Goal: Obtain resource: Download file/media

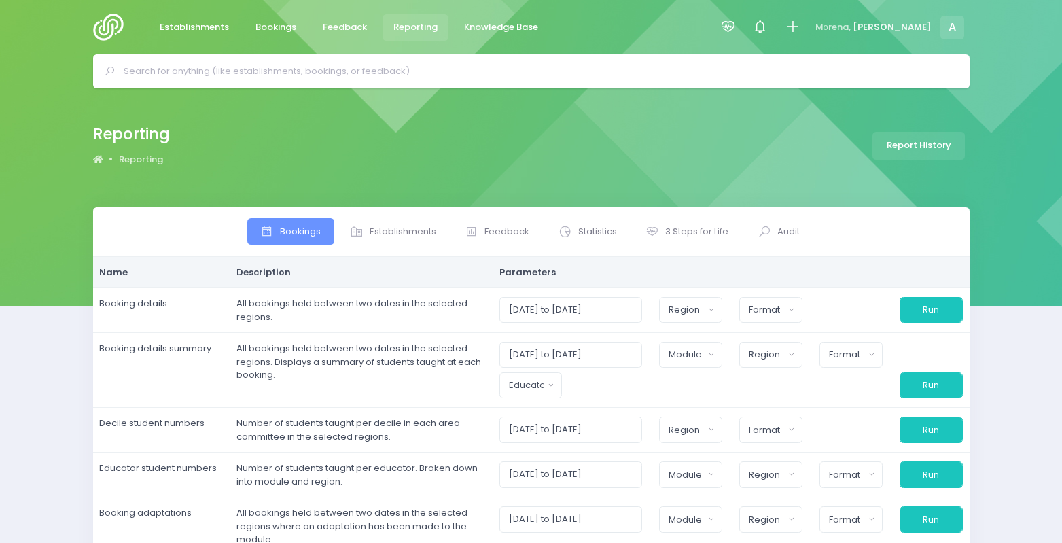
select select
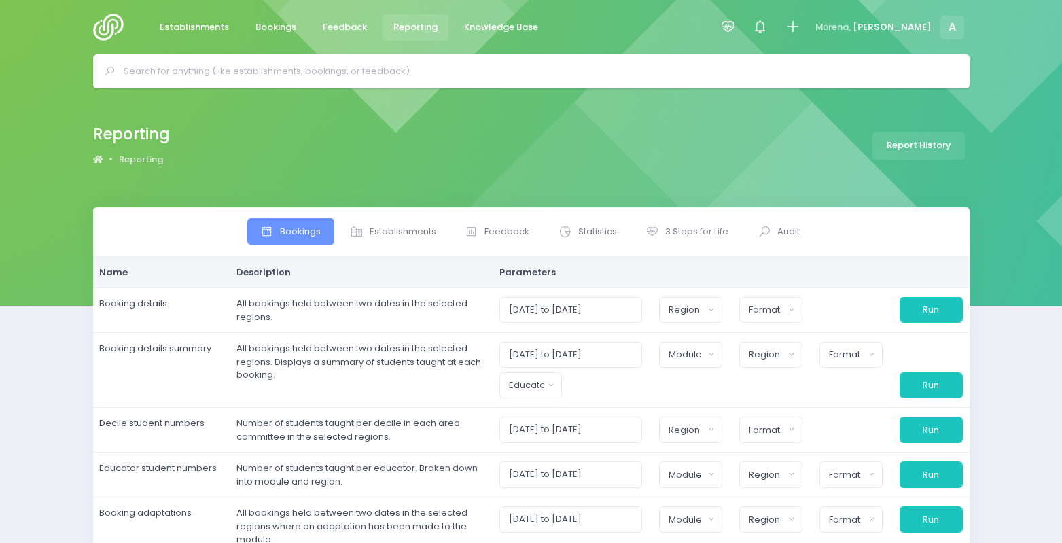
select select
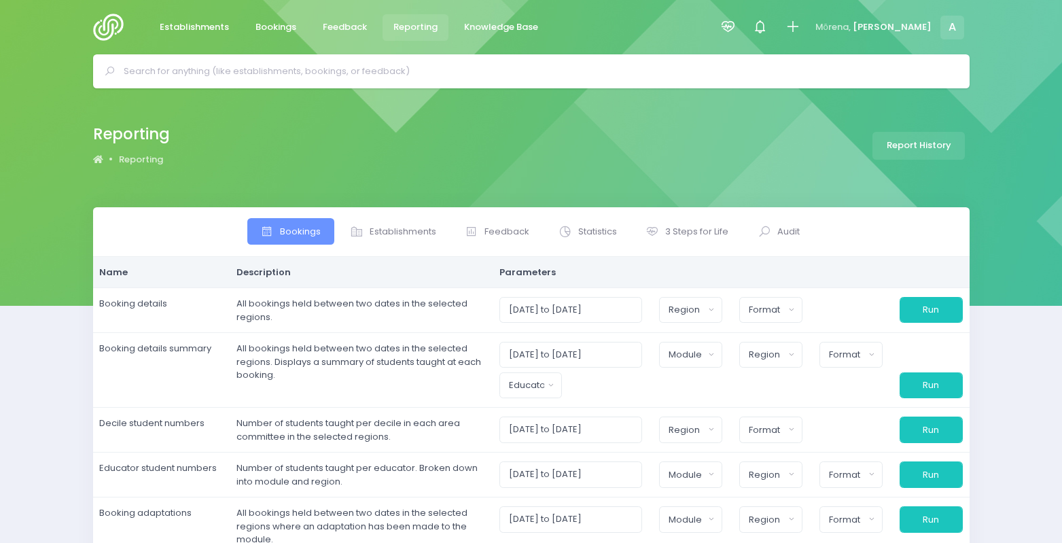
select select
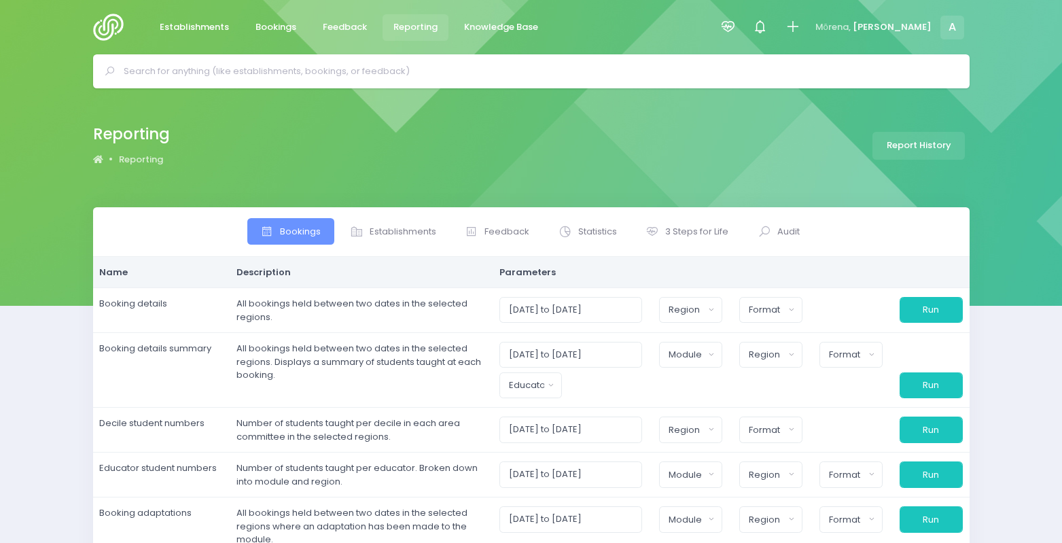
select select
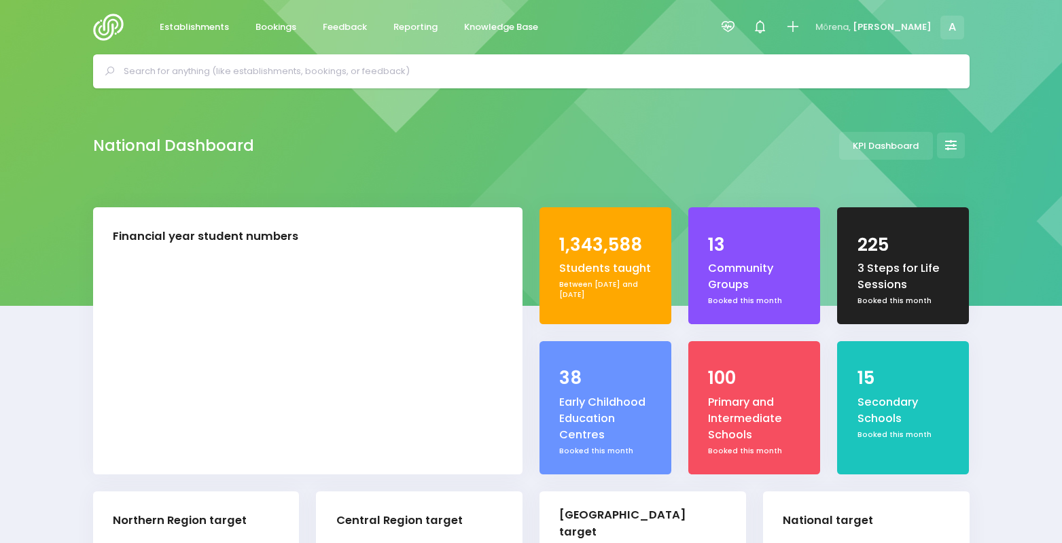
select select "5"
click at [390, 30] on link "Reporting" at bounding box center [415, 27] width 67 height 26
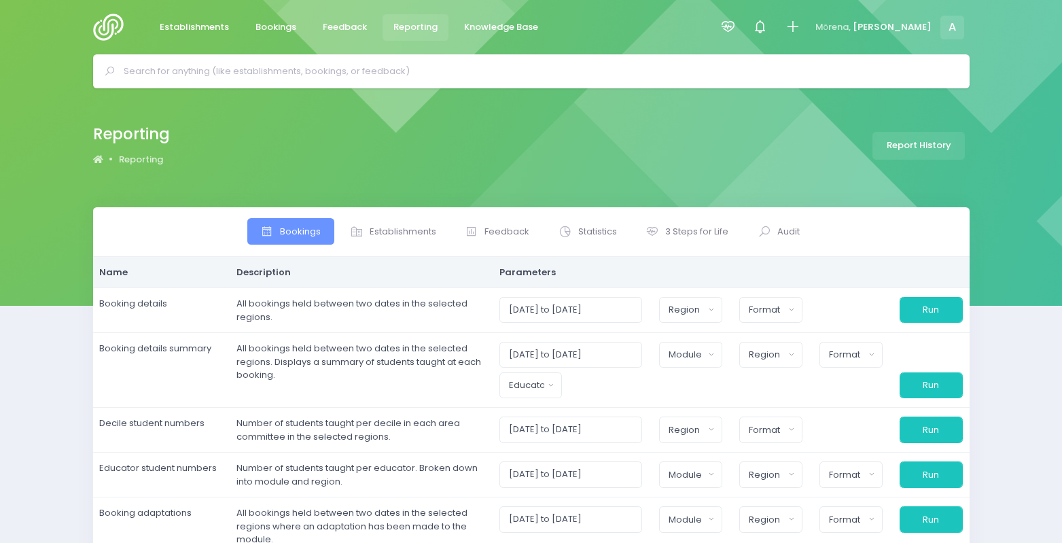
select select
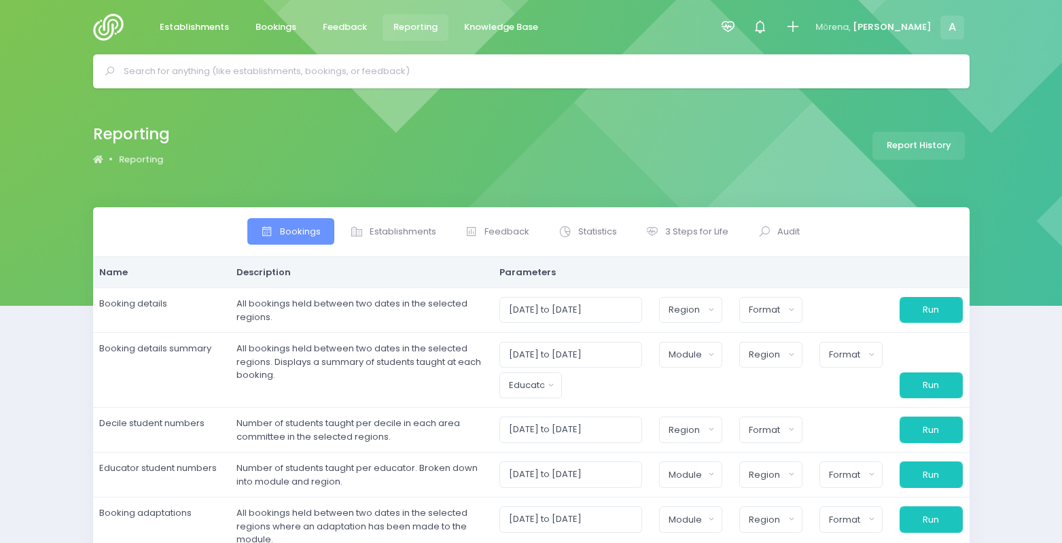
select select
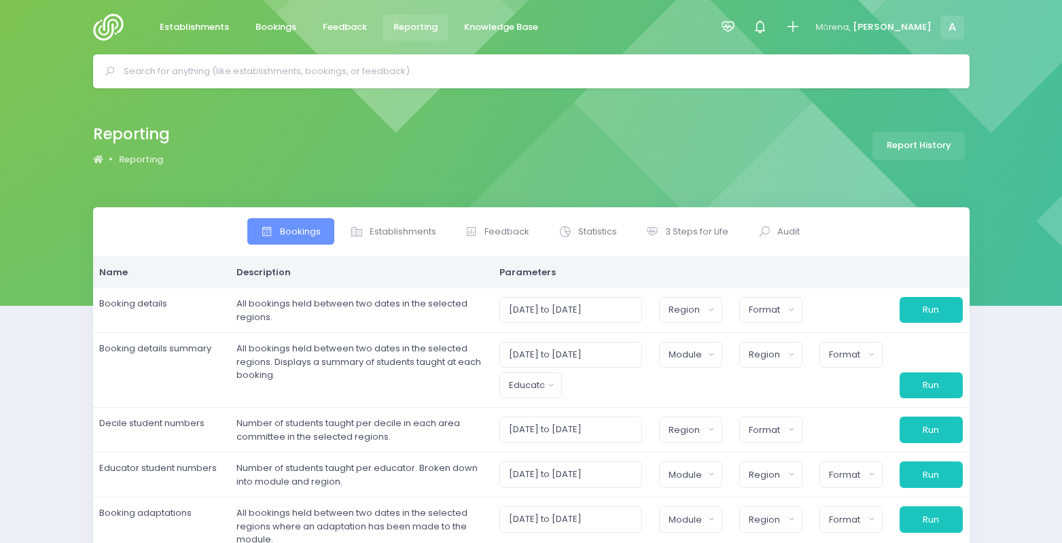
select select
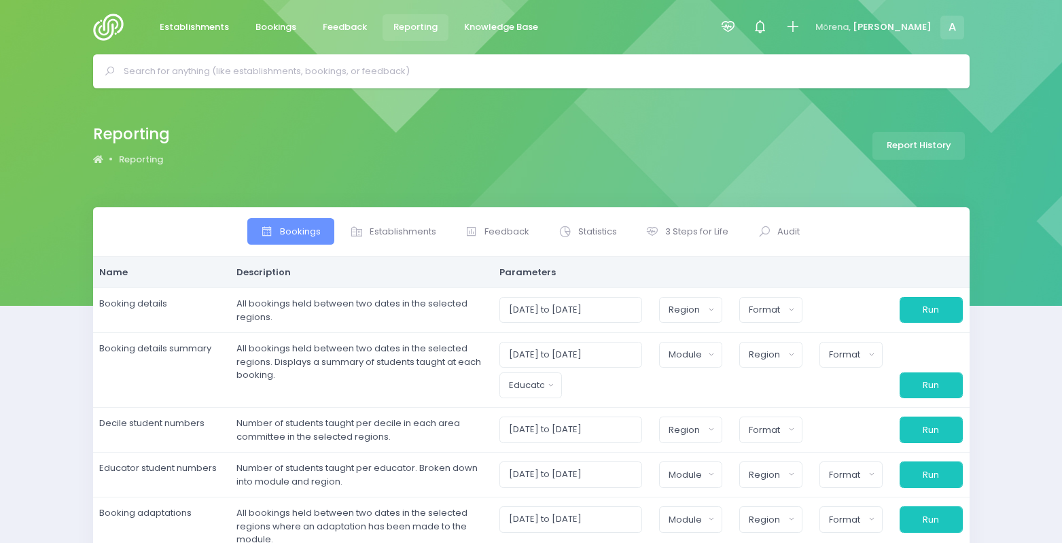
select select
click at [679, 226] on span "3 Steps for Life" at bounding box center [696, 232] width 63 height 14
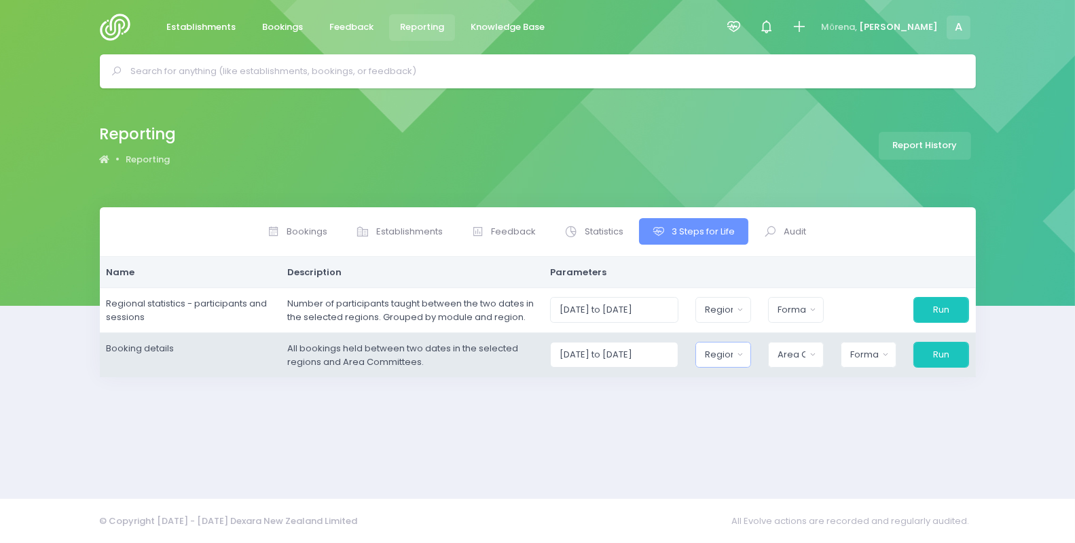
click at [728, 355] on div "Region" at bounding box center [719, 355] width 28 height 14
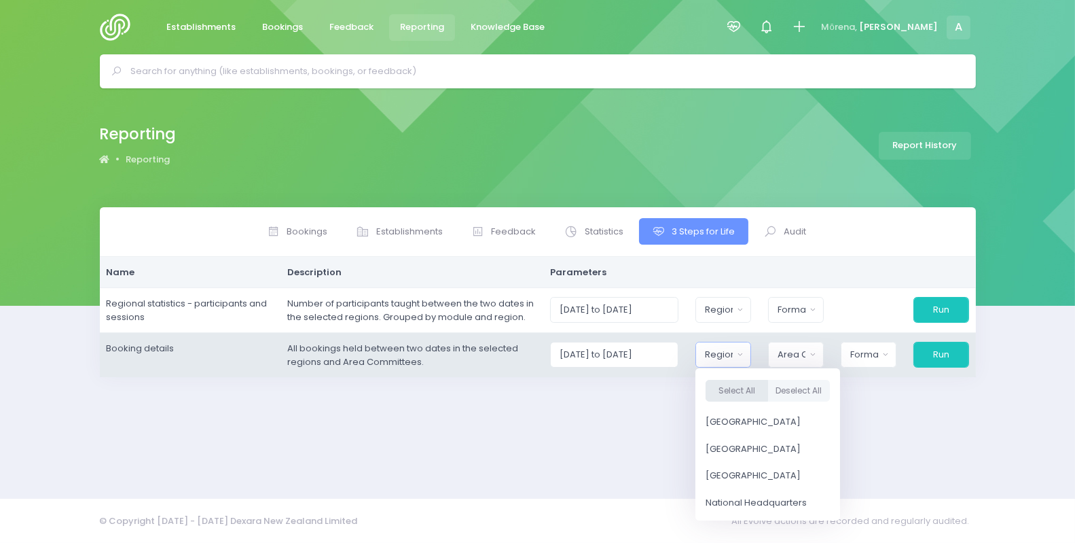
click at [739, 394] on button "Select All" at bounding box center [737, 391] width 62 height 22
select select "Northern"
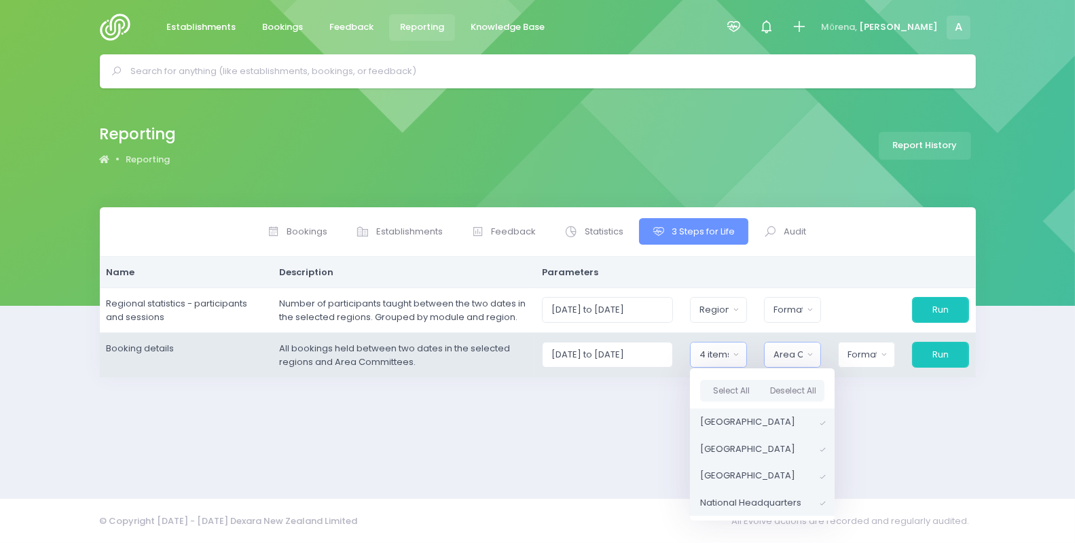
click at [803, 355] on div "Area Committee" at bounding box center [788, 355] width 29 height 14
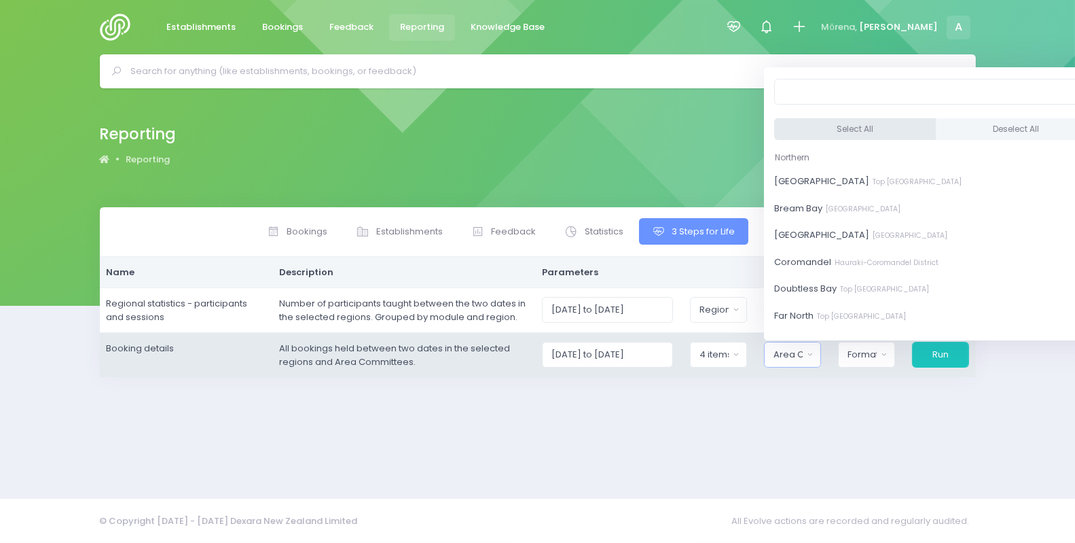
click at [810, 126] on button "Select All" at bounding box center [855, 129] width 162 height 22
select select "[GEOGRAPHIC_DATA]"
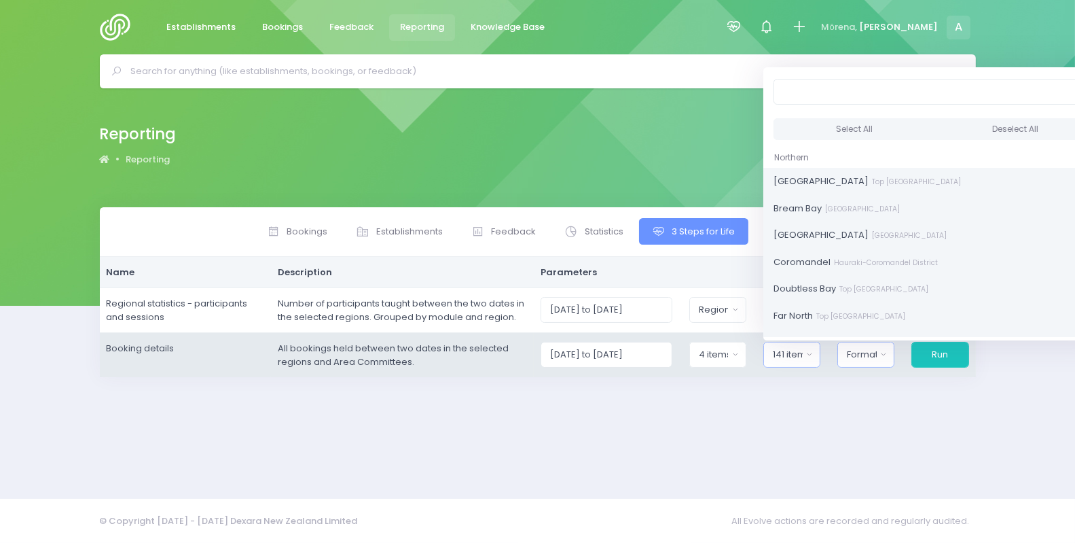
click at [860, 358] on div "Format" at bounding box center [862, 355] width 30 height 14
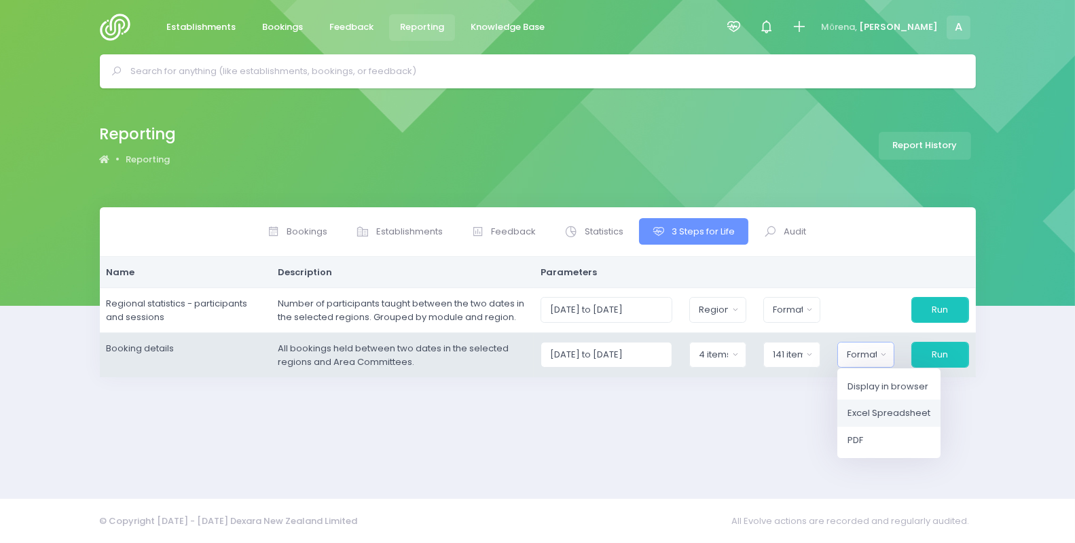
click at [899, 409] on span "Excel Spreadsheet" at bounding box center [889, 413] width 83 height 14
select select "excel"
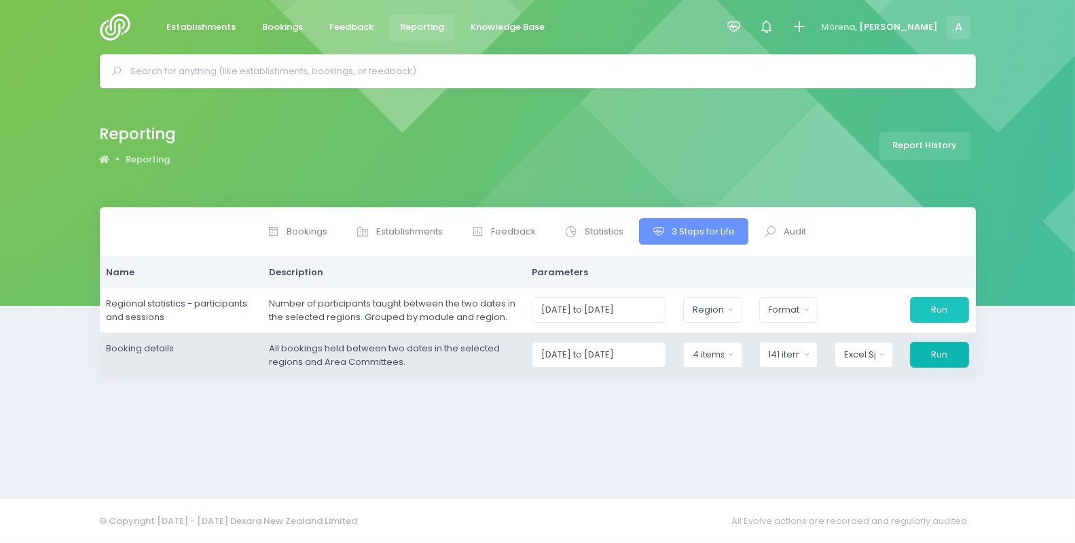
click at [928, 360] on button "Run" at bounding box center [939, 355] width 58 height 26
